Goal: Navigation & Orientation: Go to known website

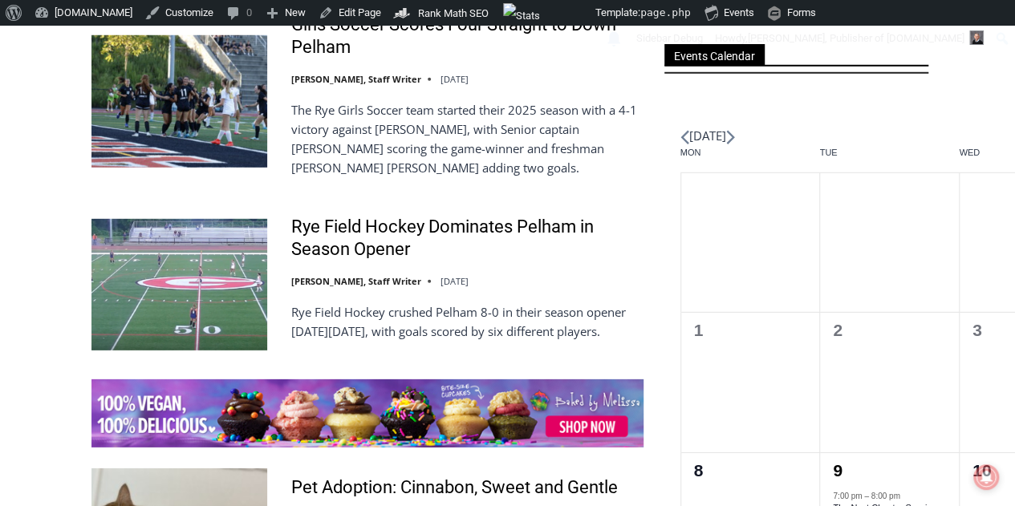
scroll to position [2298, 0]
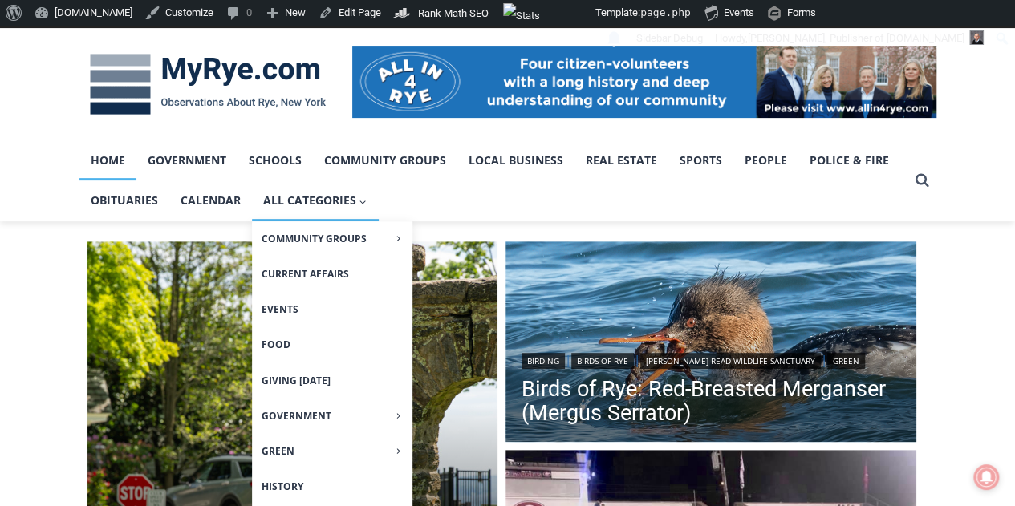
scroll to position [160, 0]
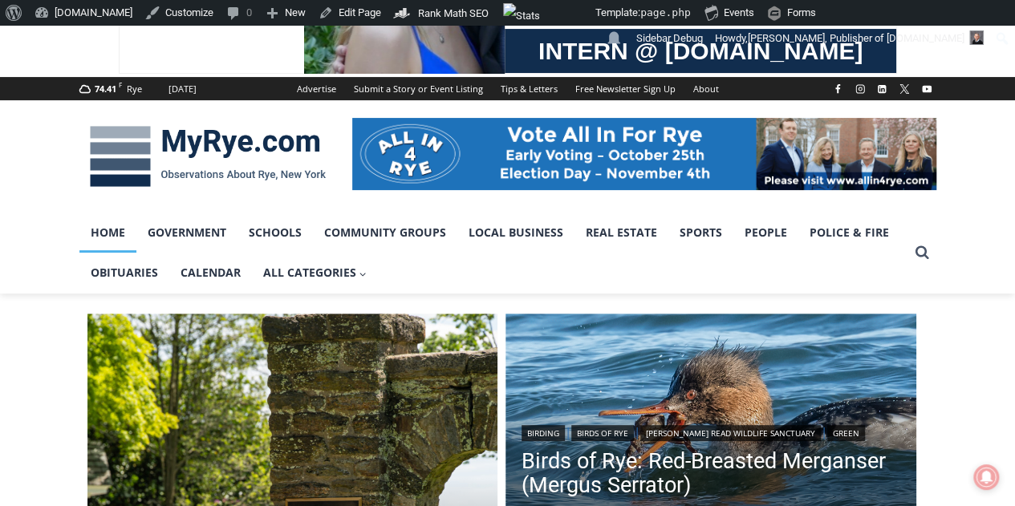
click at [194, 143] on img at bounding box center [207, 156] width 257 height 83
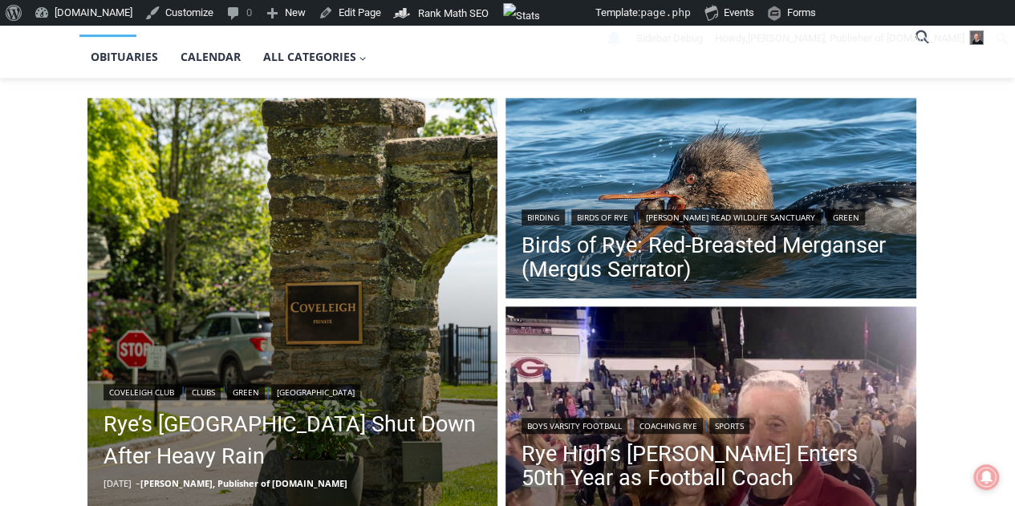
scroll to position [401, 0]
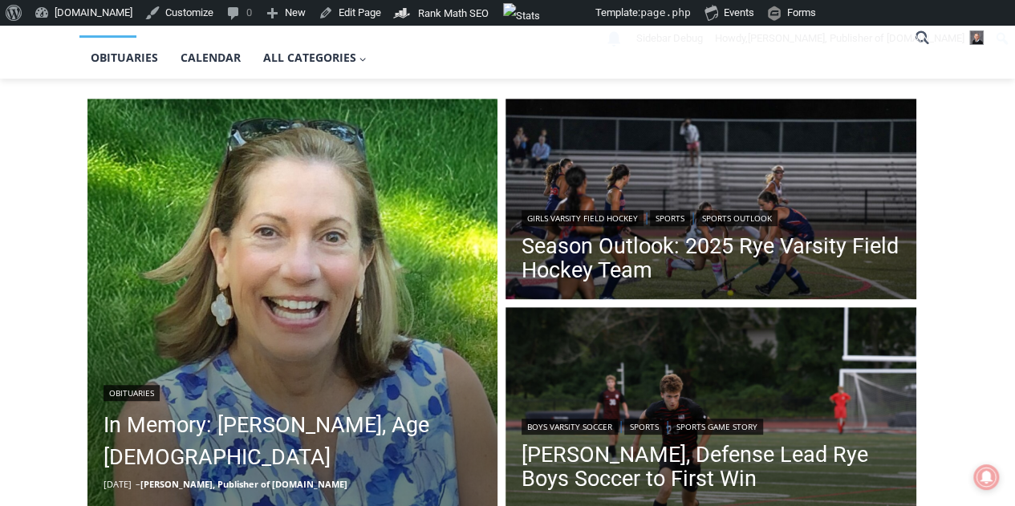
scroll to position [292, 0]
